Goal: Transaction & Acquisition: Purchase product/service

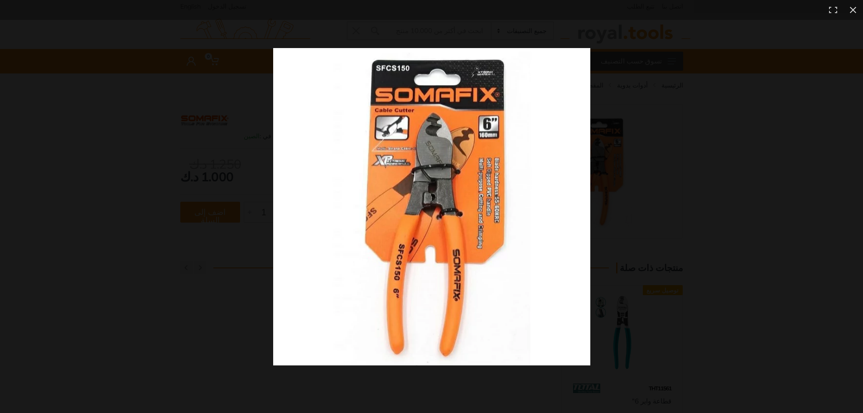
click at [693, 271] on div at bounding box center [640, 223] width 734 height 351
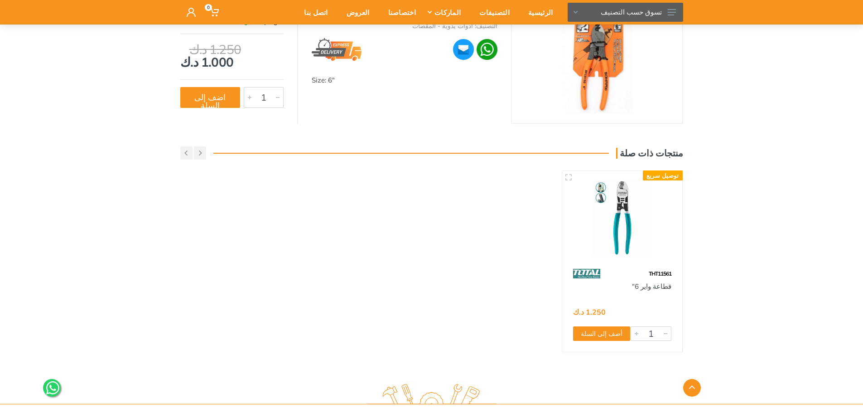
scroll to position [310, 0]
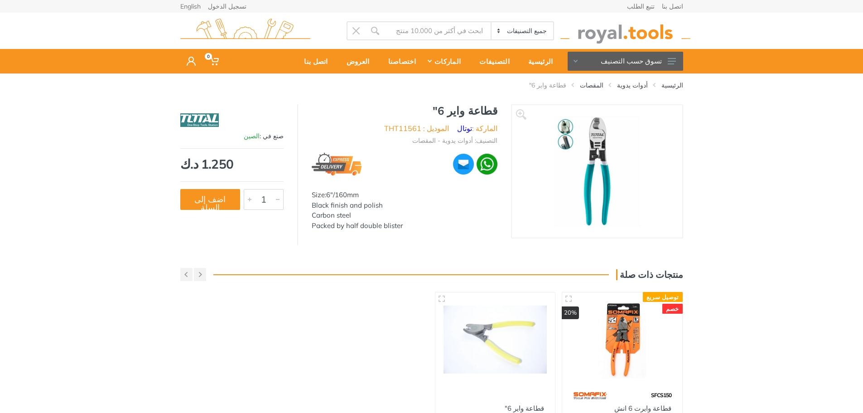
click at [596, 143] on img at bounding box center [597, 171] width 114 height 114
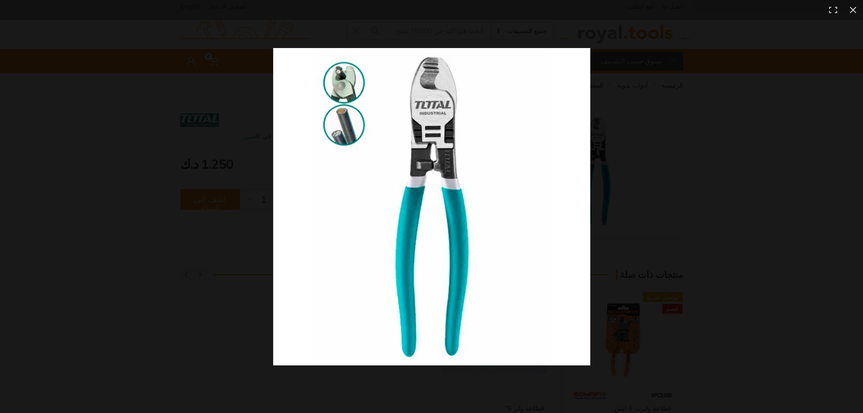
click at [662, 181] on div at bounding box center [640, 223] width 734 height 351
